Goal: Transaction & Acquisition: Purchase product/service

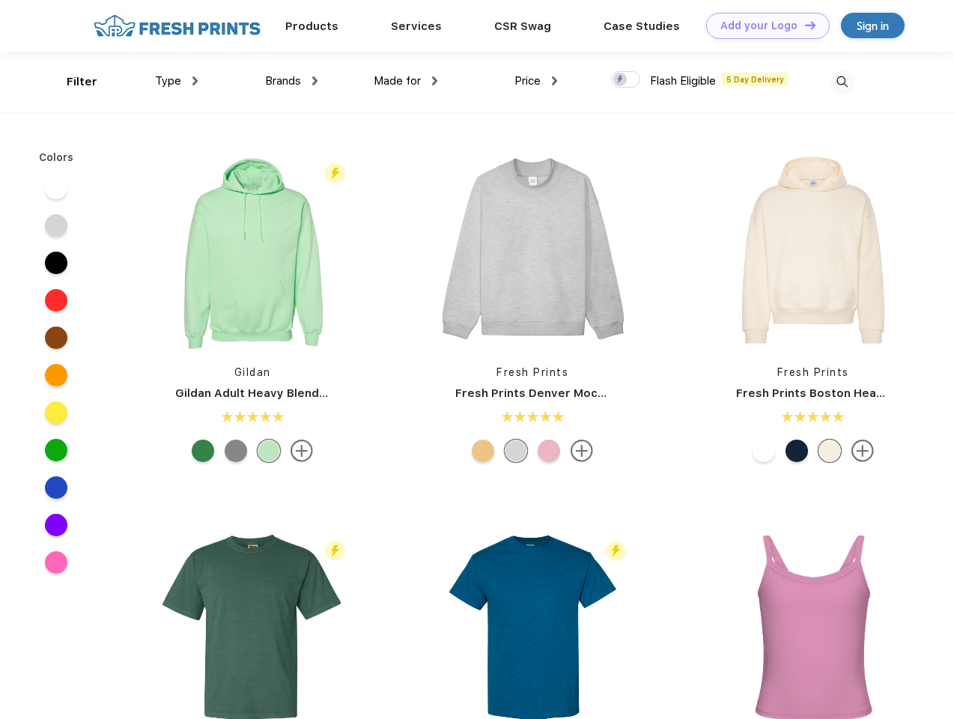
click at [762, 25] on link "Add your Logo Design Tool" at bounding box center [768, 26] width 124 height 26
click at [0, 0] on div "Design Tool" at bounding box center [0, 0] width 0 height 0
click at [804, 25] on link "Add your Logo Design Tool" at bounding box center [768, 26] width 124 height 26
click at [72, 82] on div "Filter" at bounding box center [82, 81] width 31 height 17
click at [177, 81] on span "Type" at bounding box center [168, 80] width 26 height 13
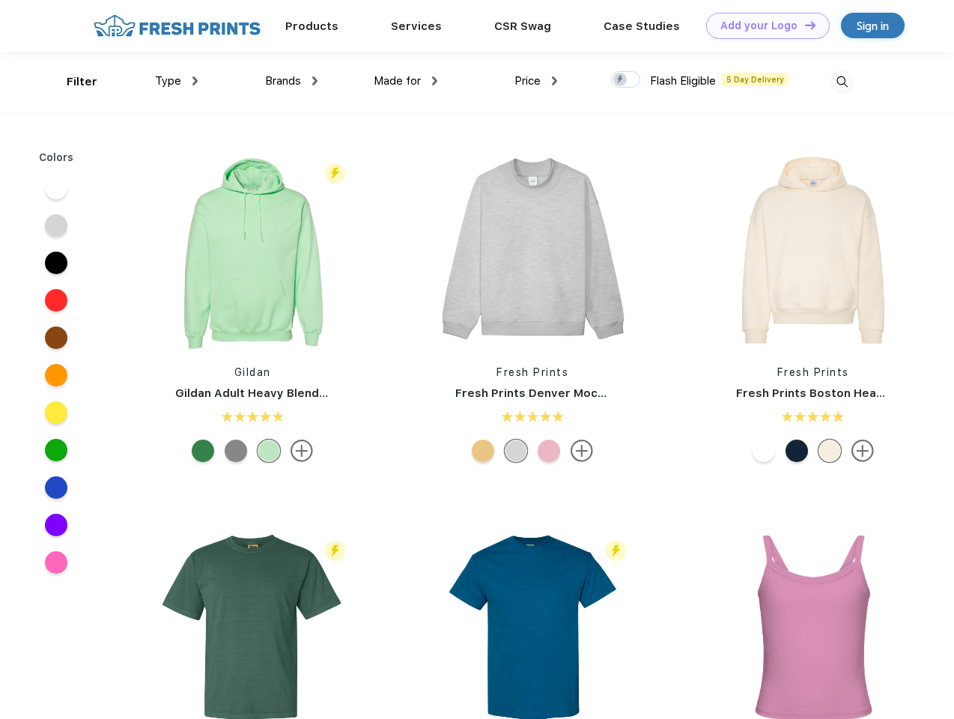
click at [291, 81] on span "Brands" at bounding box center [283, 80] width 36 height 13
click at [406, 81] on span "Made for" at bounding box center [397, 80] width 47 height 13
click at [536, 81] on span "Price" at bounding box center [528, 80] width 26 height 13
click at [626, 80] on div at bounding box center [625, 79] width 29 height 16
click at [621, 80] on input "checkbox" at bounding box center [616, 75] width 10 height 10
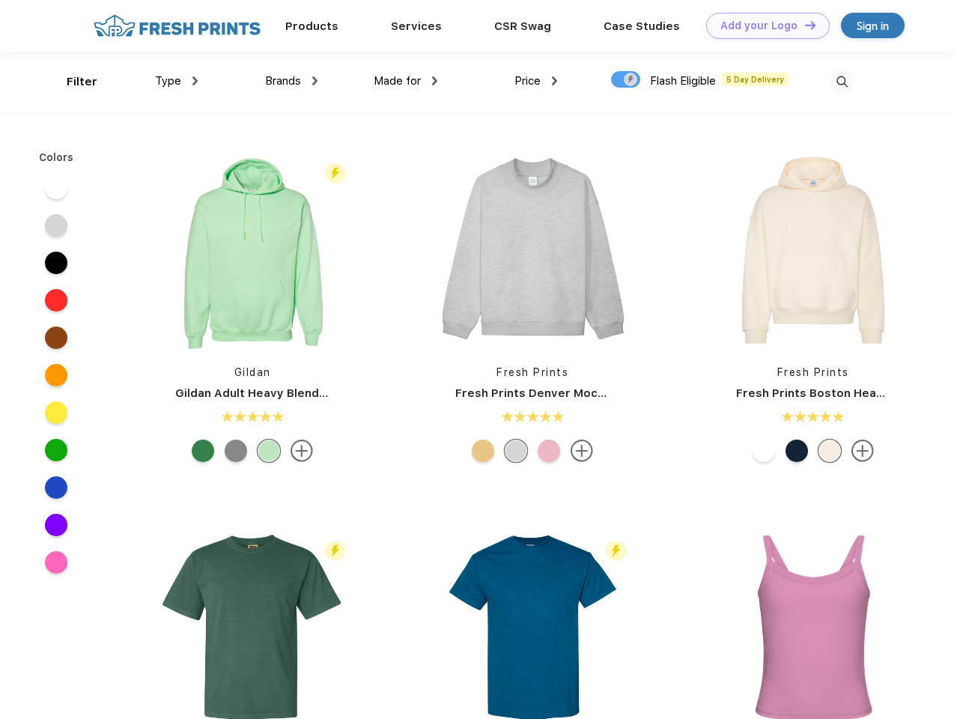
click at [842, 82] on img at bounding box center [842, 82] width 25 height 25
